Goal: Transaction & Acquisition: Purchase product/service

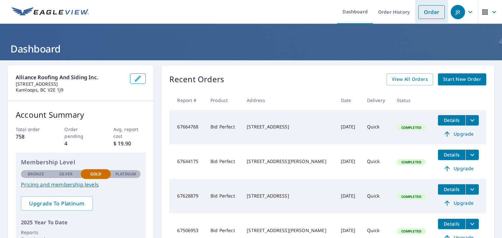
click at [424, 14] on link "Order" at bounding box center [431, 12] width 26 height 14
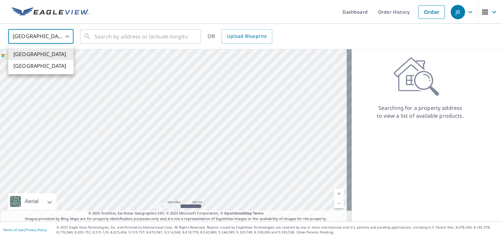
click at [68, 35] on body "[PERSON_NAME] Dashboard Order History Order JR United States US ​ ​ OR Upload B…" at bounding box center [251, 119] width 502 height 238
click at [39, 68] on li "[GEOGRAPHIC_DATA]" at bounding box center [40, 66] width 65 height 12
type input "CA"
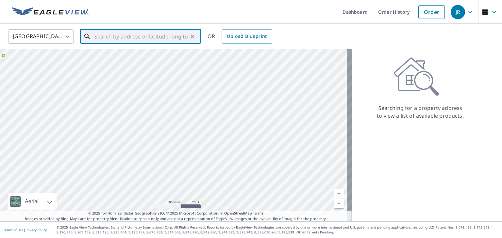
click at [103, 34] on input "text" at bounding box center [140, 36] width 93 height 18
paste input "1461 [PERSON_NAME] Dr"
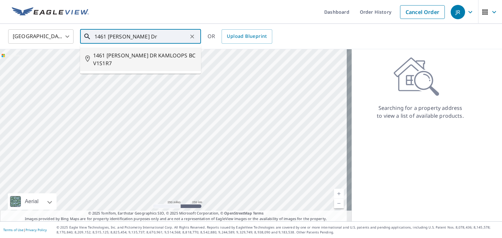
click at [174, 55] on span "1461 [PERSON_NAME] DR KAMLOOPS BC V1S1R7" at bounding box center [144, 60] width 103 height 16
type input "1461 [PERSON_NAME] DR KAMLOOPS BC V1S1R7"
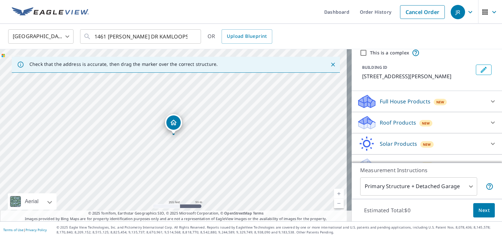
scroll to position [46, 0]
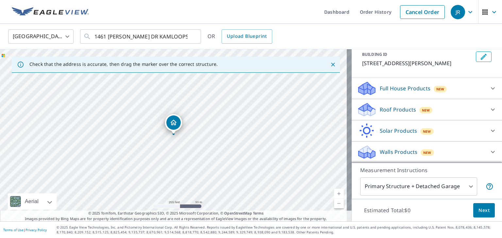
click at [446, 111] on div "Roof Products New" at bounding box center [421, 109] width 128 height 15
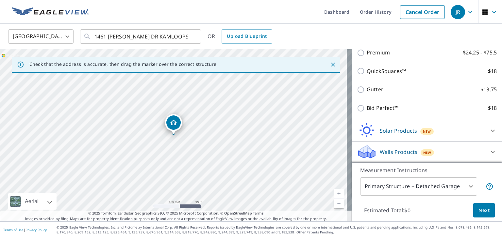
scroll to position [116, 0]
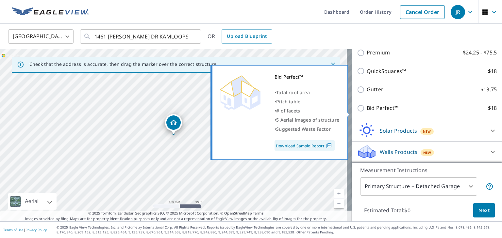
click at [357, 112] on input "Bid Perfect™ $18" at bounding box center [362, 108] width 10 height 8
checkbox input "true"
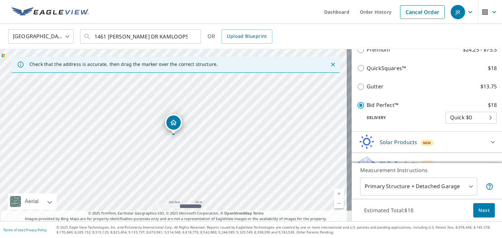
scroll to position [144, 0]
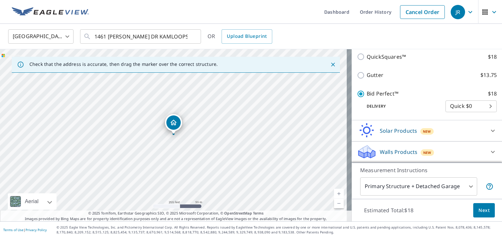
click at [479, 214] on span "Next" at bounding box center [483, 211] width 11 height 8
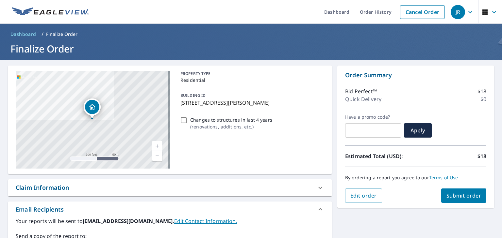
click at [454, 197] on span "Submit order" at bounding box center [463, 195] width 35 height 7
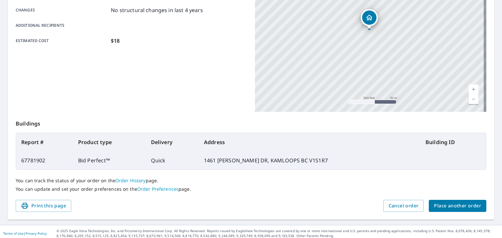
scroll to position [146, 0]
